Goal: Task Accomplishment & Management: Manage account settings

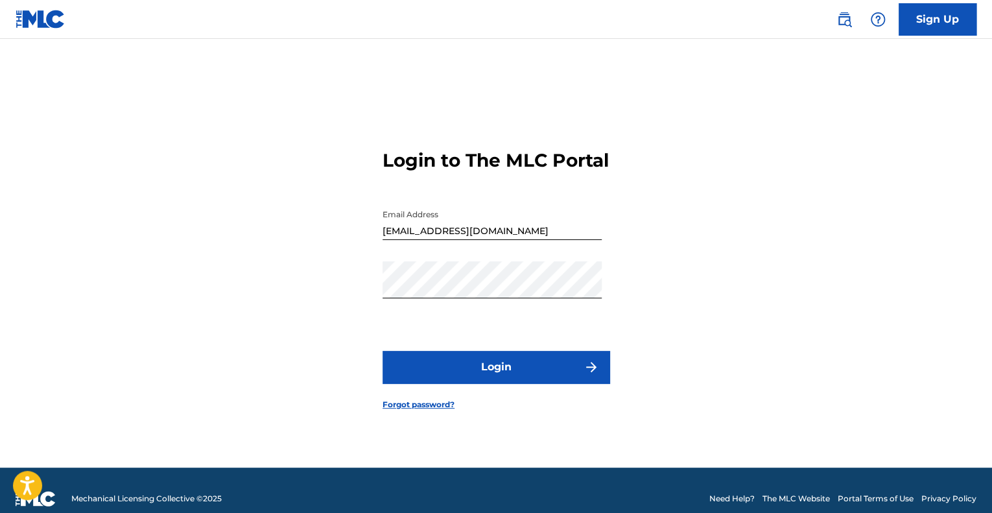
click at [567, 383] on button "Login" at bounding box center [496, 367] width 227 height 32
drag, startPoint x: 519, startPoint y: 243, endPoint x: 325, endPoint y: 272, distance: 196.6
click at [325, 272] on div "Login to The MLC Portal Email Address [EMAIL_ADDRESS][DOMAIN_NAME] Password Log…" at bounding box center [496, 269] width 908 height 396
type input "[PERSON_NAME][EMAIL_ADDRESS][PERSON_NAME][DOMAIN_NAME]"
click at [512, 375] on button "Login" at bounding box center [496, 367] width 227 height 32
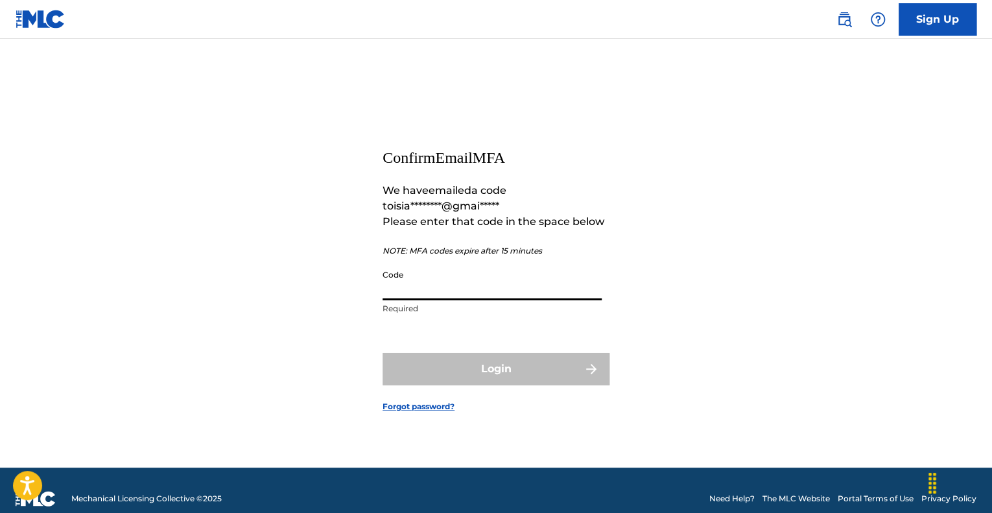
click at [436, 293] on input "Code" at bounding box center [492, 281] width 219 height 37
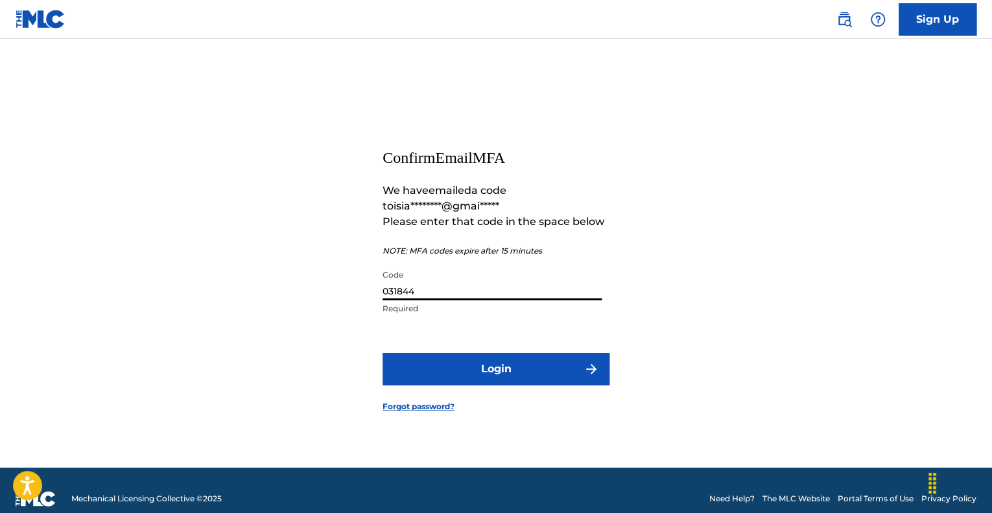
type input "031844"
click at [480, 361] on button "Login" at bounding box center [496, 369] width 227 height 32
